Goal: Find specific page/section: Find specific page/section

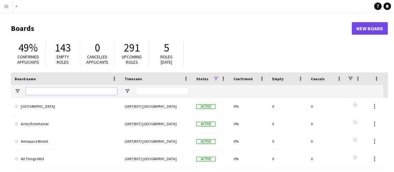
click at [53, 92] on input "Board name Filter Input" at bounding box center [71, 90] width 91 height 7
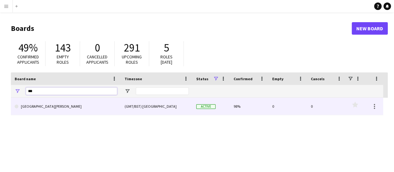
type input "***"
click at [115, 106] on link "[GEOGRAPHIC_DATA][PERSON_NAME]" at bounding box center [66, 106] width 103 height 17
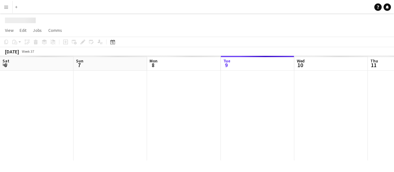
scroll to position [0, 149]
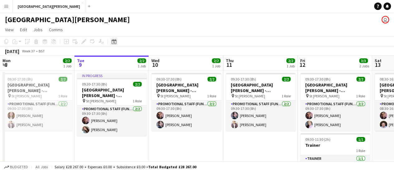
click at [112, 41] on icon at bounding box center [114, 41] width 5 height 5
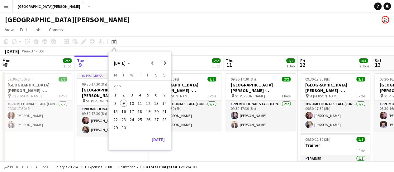
click at [117, 118] on span "22" at bounding box center [115, 119] width 7 height 7
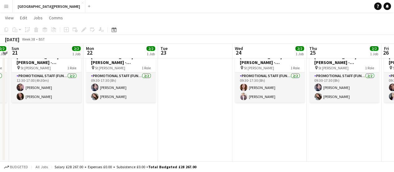
scroll to position [0, 0]
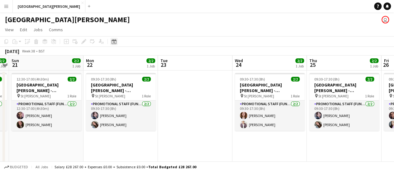
click at [112, 41] on icon at bounding box center [114, 41] width 5 height 5
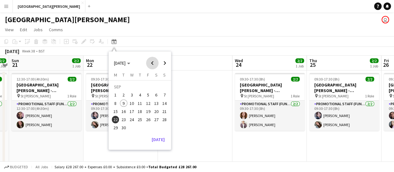
click at [153, 62] on span "Previous month" at bounding box center [152, 63] width 12 height 12
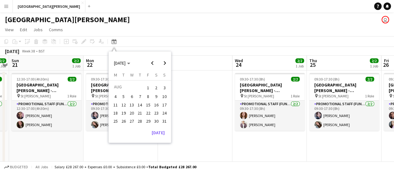
click at [147, 112] on span "22" at bounding box center [148, 112] width 7 height 7
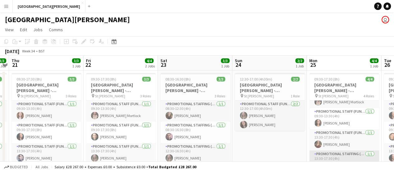
scroll to position [20, 0]
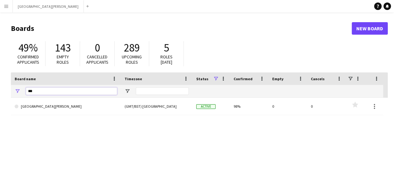
drag, startPoint x: 50, startPoint y: 92, endPoint x: 26, endPoint y: 92, distance: 23.7
click at [26, 92] on input "***" at bounding box center [71, 90] width 91 height 7
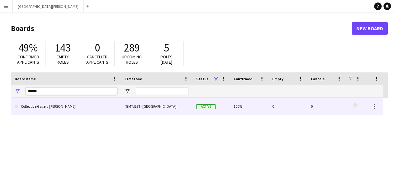
type input "******"
click at [84, 104] on link "Collective Gallery [PERSON_NAME]" at bounding box center [66, 106] width 103 height 17
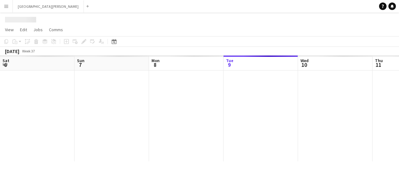
scroll to position [0, 149]
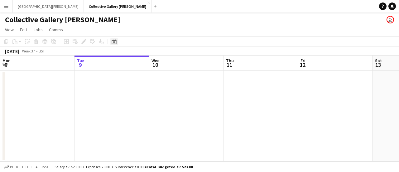
click at [115, 43] on icon "Date picker" at bounding box center [114, 41] width 5 height 5
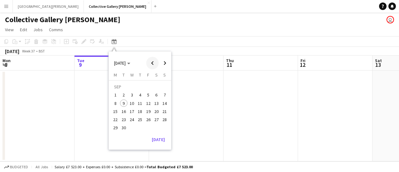
click at [151, 62] on span "Previous month" at bounding box center [152, 63] width 12 height 12
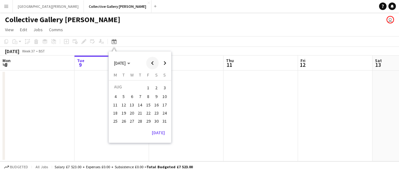
click at [151, 63] on span "Previous month" at bounding box center [152, 63] width 12 height 12
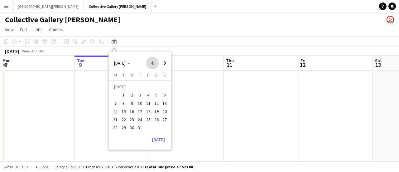
click at [151, 63] on span "Previous month" at bounding box center [152, 63] width 12 height 12
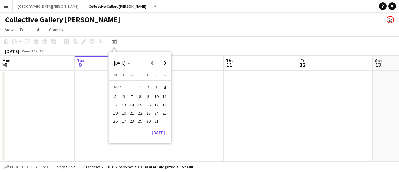
click at [164, 97] on span "11" at bounding box center [164, 96] width 7 height 7
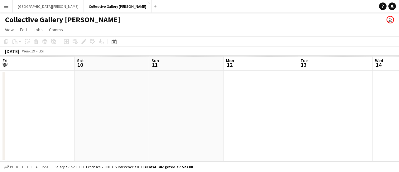
scroll to position [0, 214]
